Goal: Information Seeking & Learning: Learn about a topic

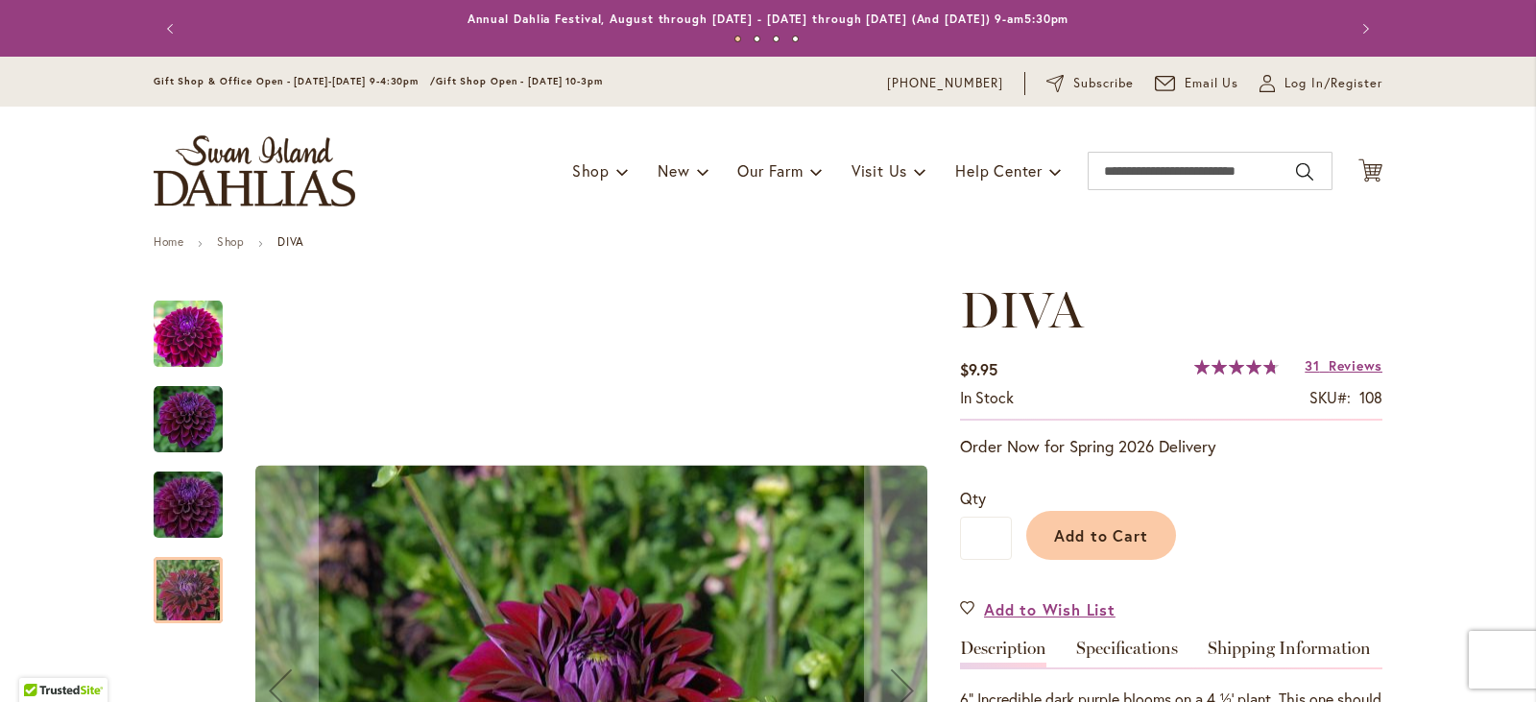
scroll to position [446, 0]
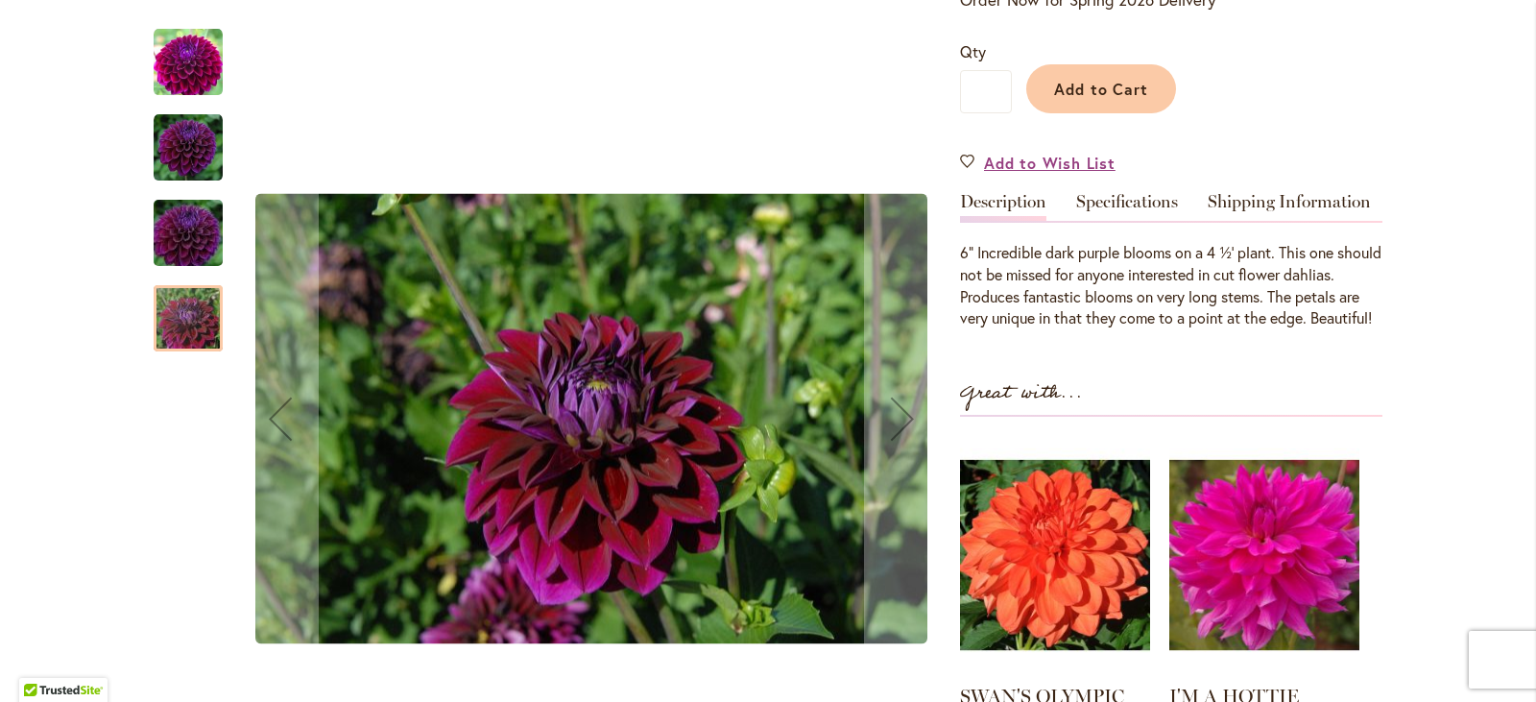
click at [202, 61] on img "Diva" at bounding box center [188, 62] width 69 height 69
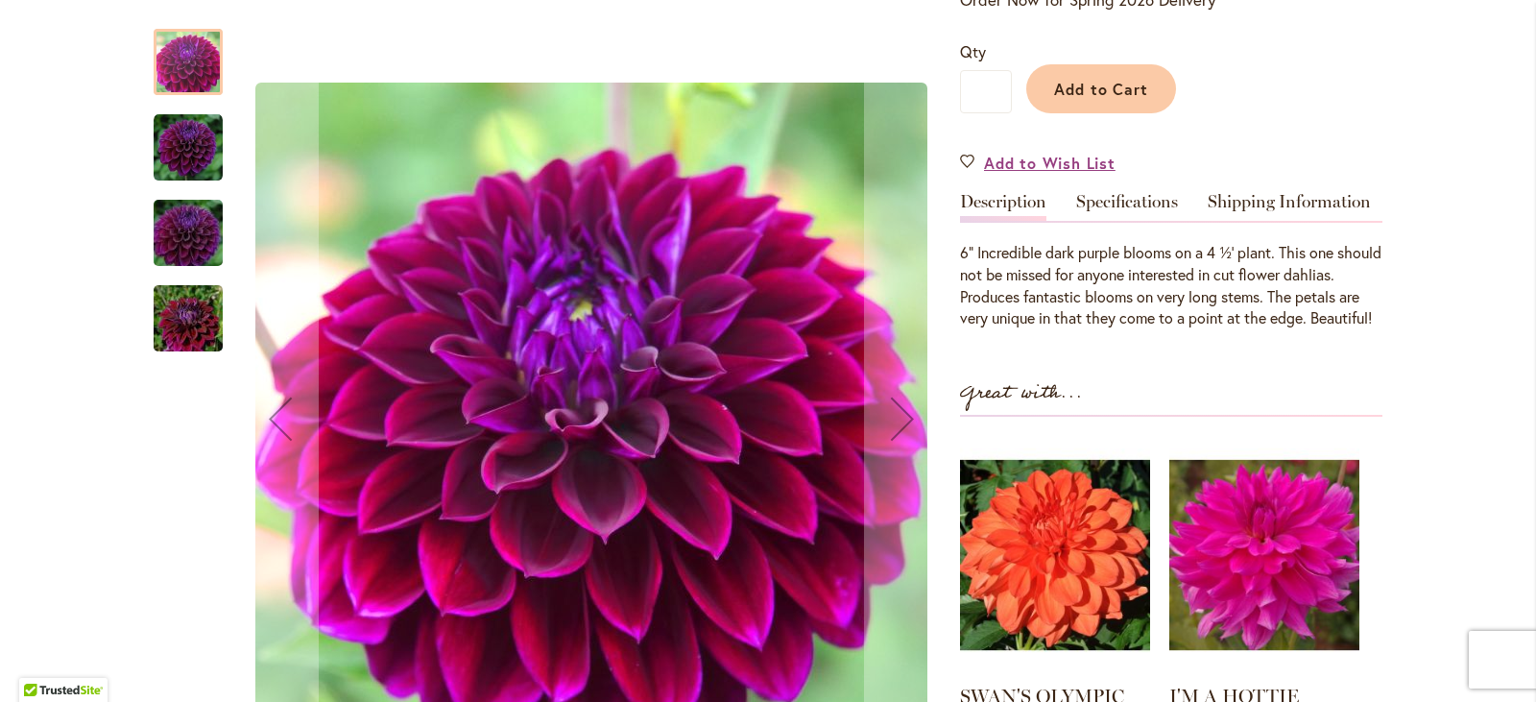
click at [197, 166] on img "Diva" at bounding box center [188, 147] width 69 height 69
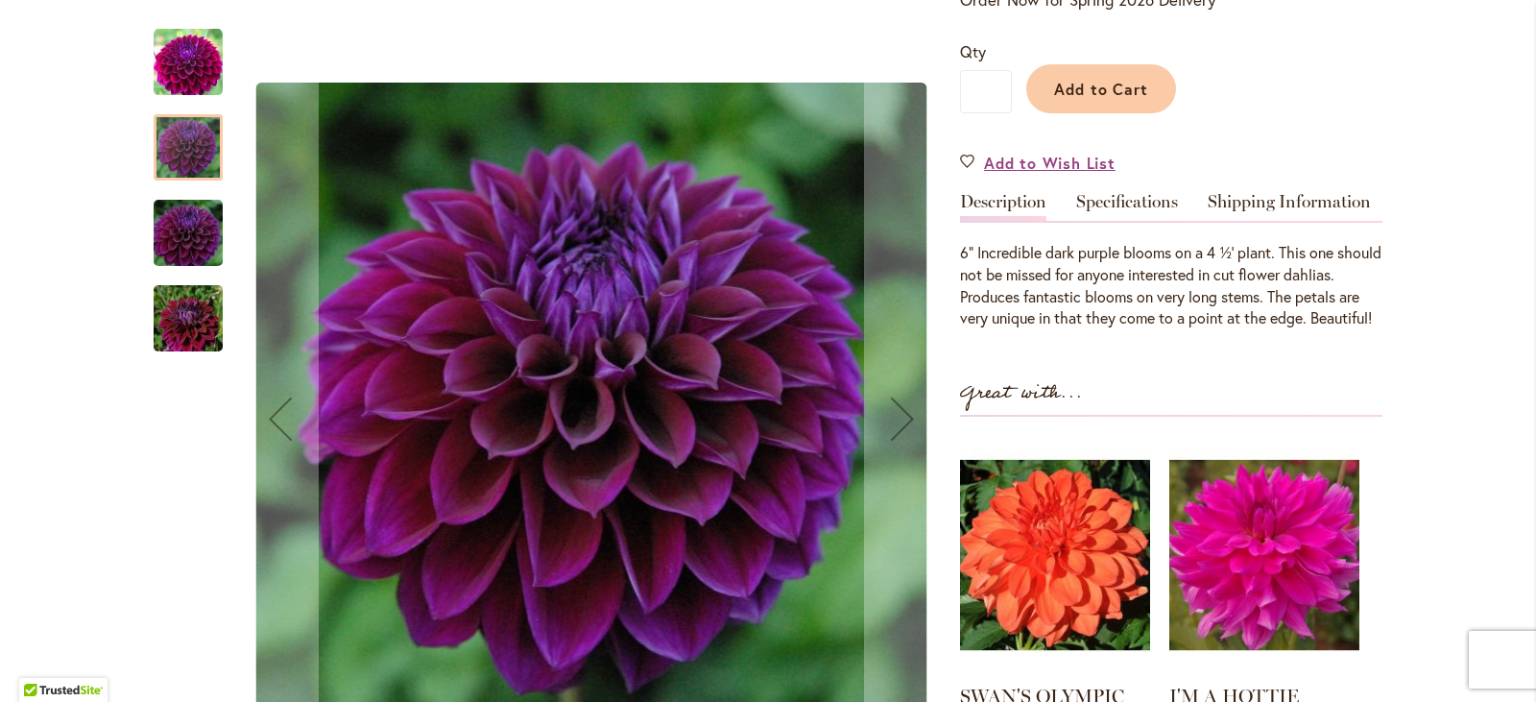
click at [202, 242] on img "Diva" at bounding box center [188, 233] width 138 height 92
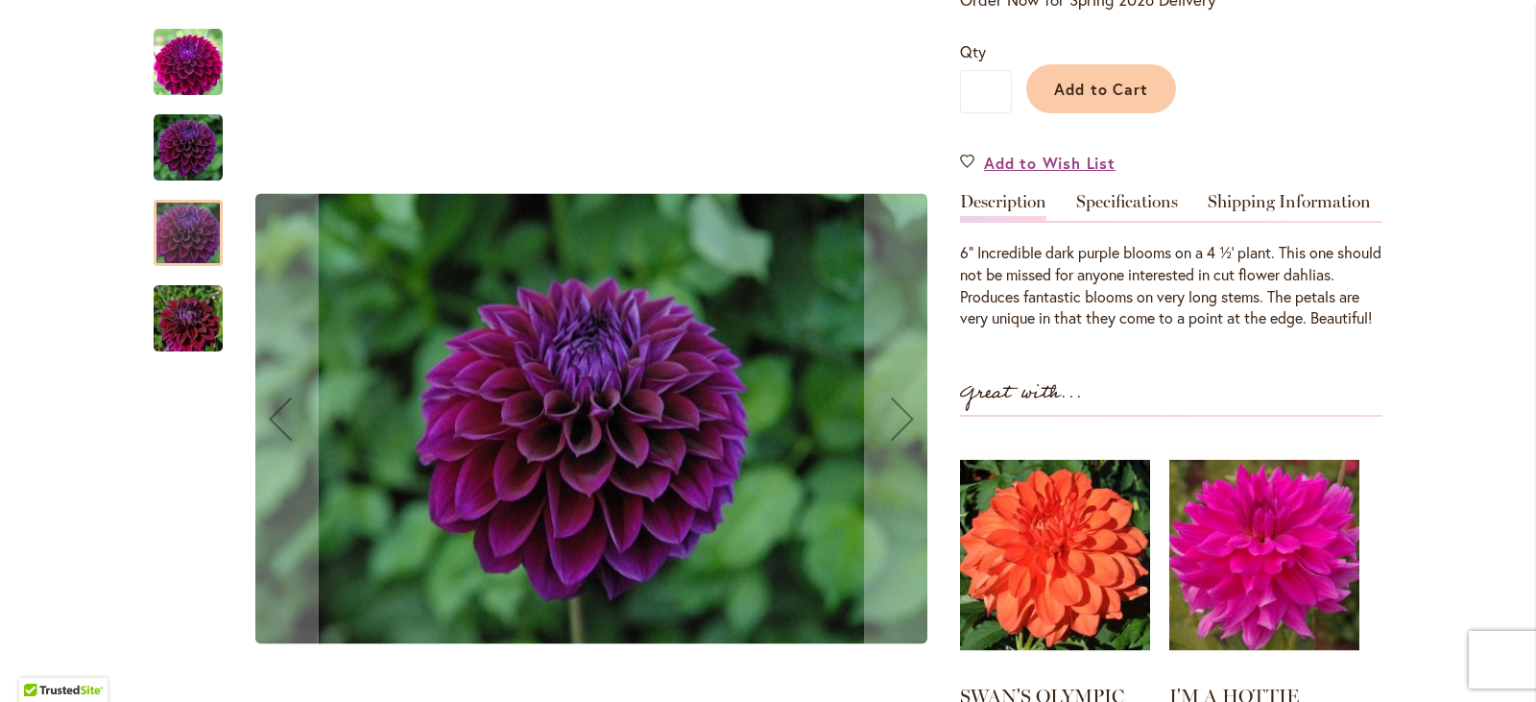
click at [186, 327] on img "Diva" at bounding box center [188, 319] width 138 height 92
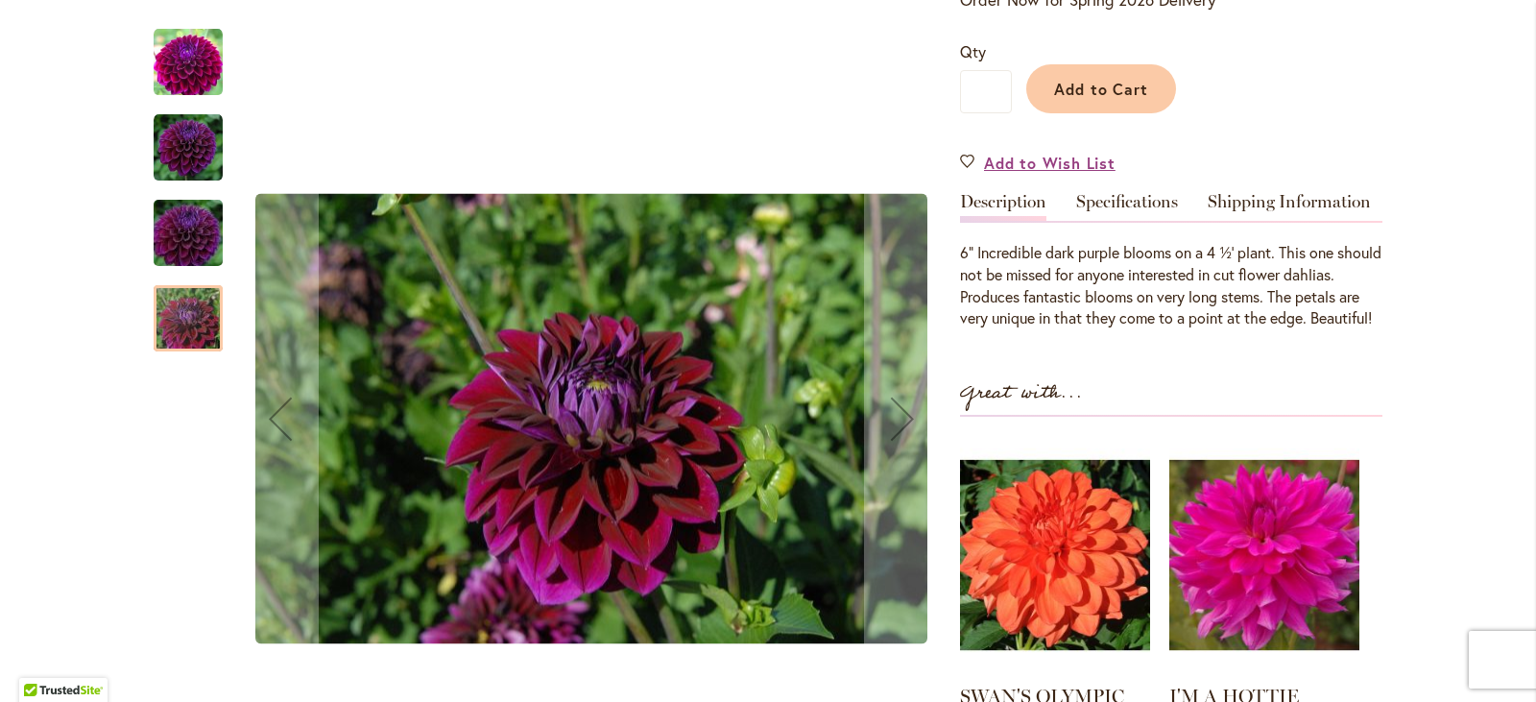
click at [167, 151] on img "Diva" at bounding box center [188, 147] width 69 height 69
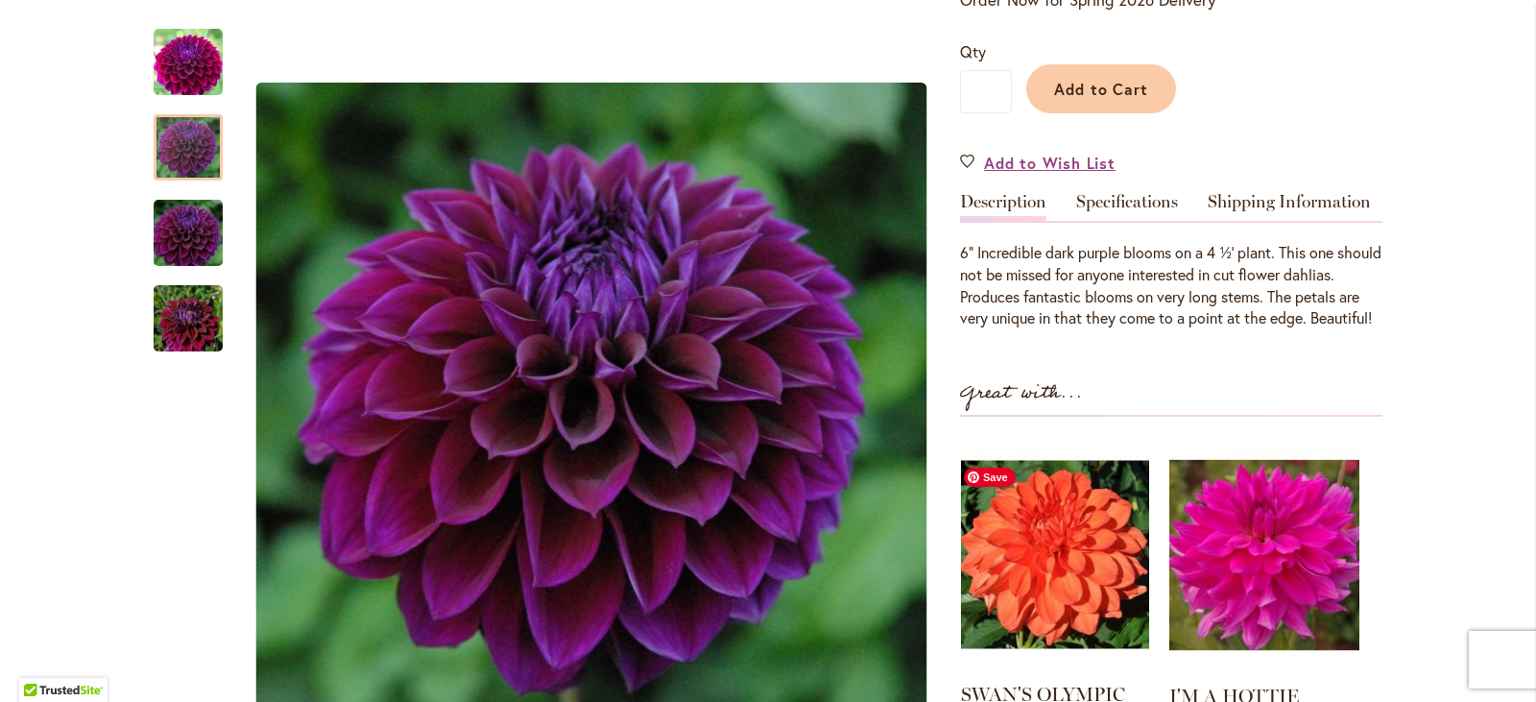
click at [1049, 624] on img at bounding box center [1055, 554] width 188 height 235
